Goal: Complete application form

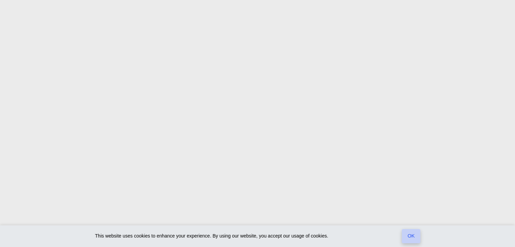
click at [409, 236] on link "OK" at bounding box center [411, 236] width 19 height 14
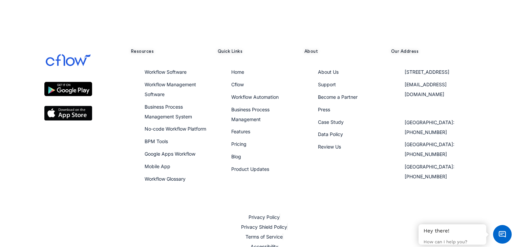
scroll to position [792, 0]
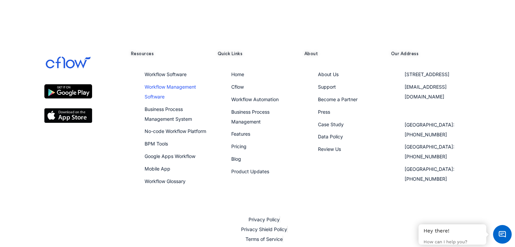
click at [179, 85] on span "Workflow Management Software" at bounding box center [171, 92] width 52 height 16
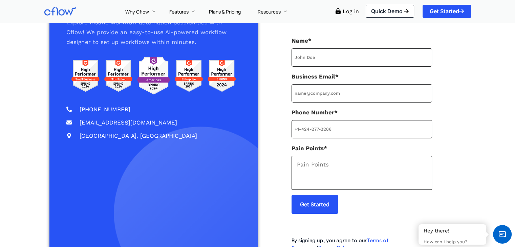
scroll to position [93, 0]
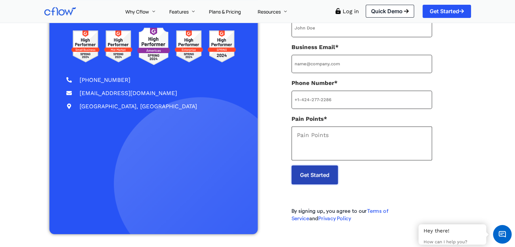
click at [303, 183] on input "Get Started" at bounding box center [315, 175] width 46 height 19
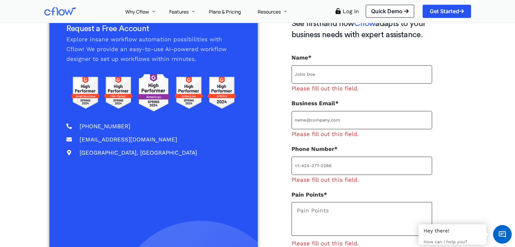
scroll to position [34, 0]
